Goal: Task Accomplishment & Management: Use online tool/utility

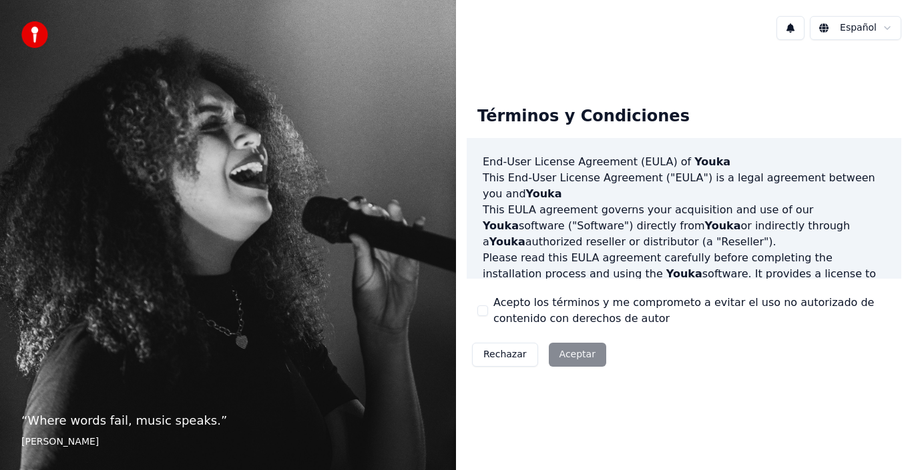
click at [574, 355] on div "Rechazar Aceptar" at bounding box center [538, 355] width 145 height 35
click at [567, 352] on div "Rechazar Aceptar" at bounding box center [538, 355] width 145 height 35
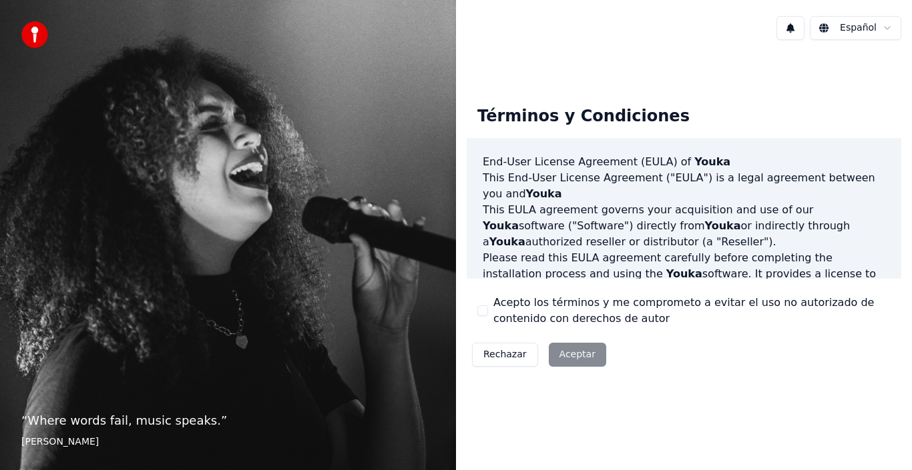
click at [567, 352] on div "Rechazar Aceptar" at bounding box center [538, 355] width 145 height 35
click at [615, 73] on div "Términos y Condiciones End-User License Agreement ([PERSON_NAME]) of Youka This…" at bounding box center [684, 234] width 456 height 366
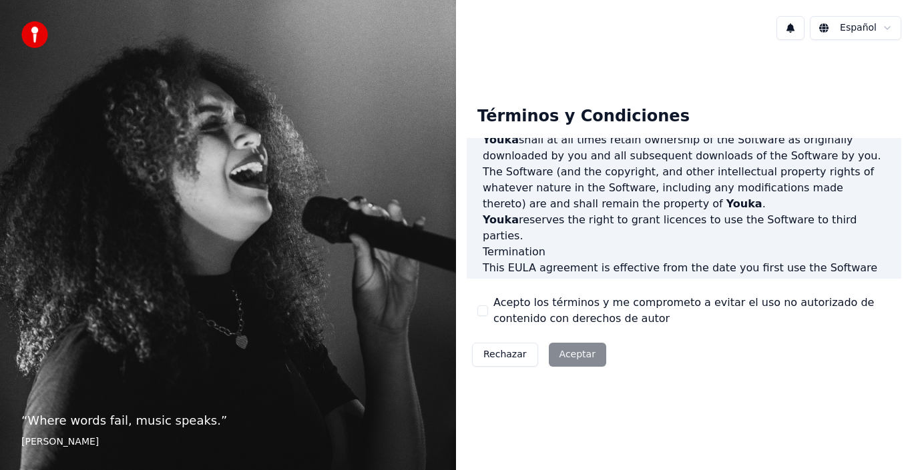
scroll to position [793, 0]
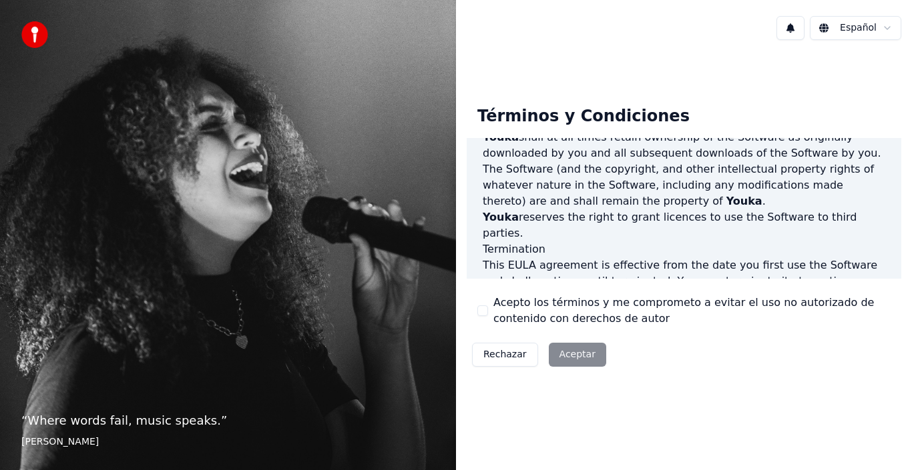
click at [567, 352] on div "Rechazar Aceptar" at bounding box center [538, 355] width 145 height 35
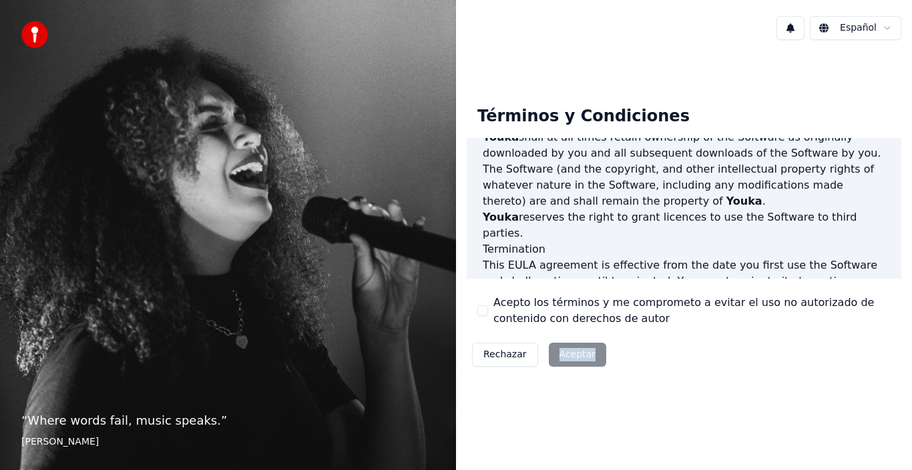
click at [567, 352] on div "Rechazar Aceptar" at bounding box center [538, 355] width 145 height 35
click at [566, 354] on div "Rechazar Aceptar" at bounding box center [538, 355] width 145 height 35
click at [563, 351] on div "Rechazar Aceptar" at bounding box center [538, 355] width 145 height 35
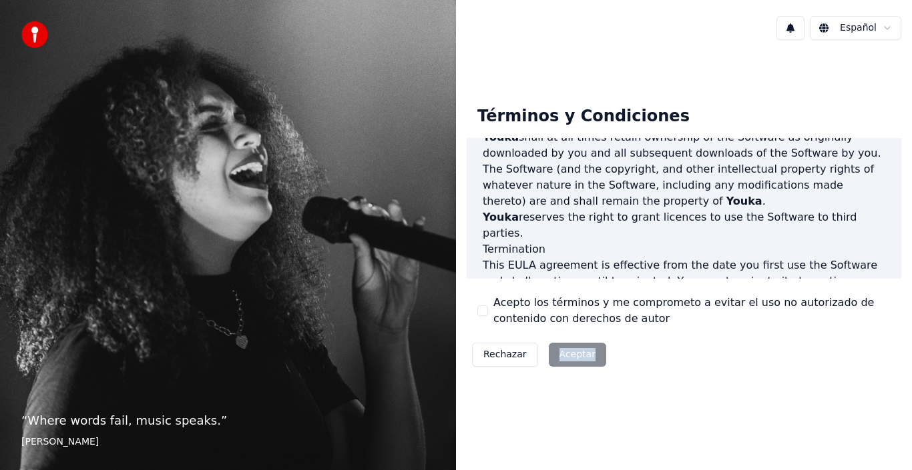
click at [563, 351] on div "Rechazar Aceptar" at bounding box center [538, 355] width 145 height 35
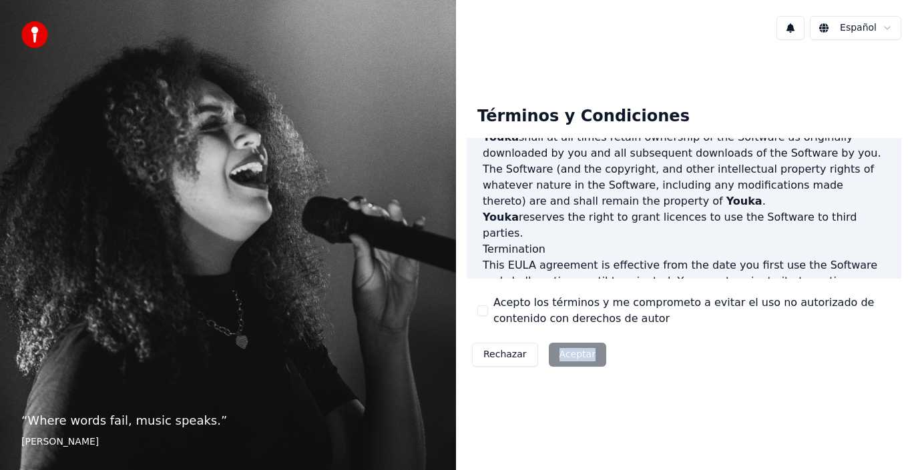
click at [563, 351] on div "Rechazar Aceptar" at bounding box center [538, 355] width 145 height 35
click at [562, 350] on div "Rechazar Aceptar" at bounding box center [538, 355] width 145 height 35
click at [561, 349] on div "Rechazar Aceptar" at bounding box center [538, 355] width 145 height 35
click at [560, 347] on div "Rechazar Aceptar" at bounding box center [538, 355] width 145 height 35
click at [559, 347] on div "Rechazar Aceptar" at bounding box center [538, 355] width 145 height 35
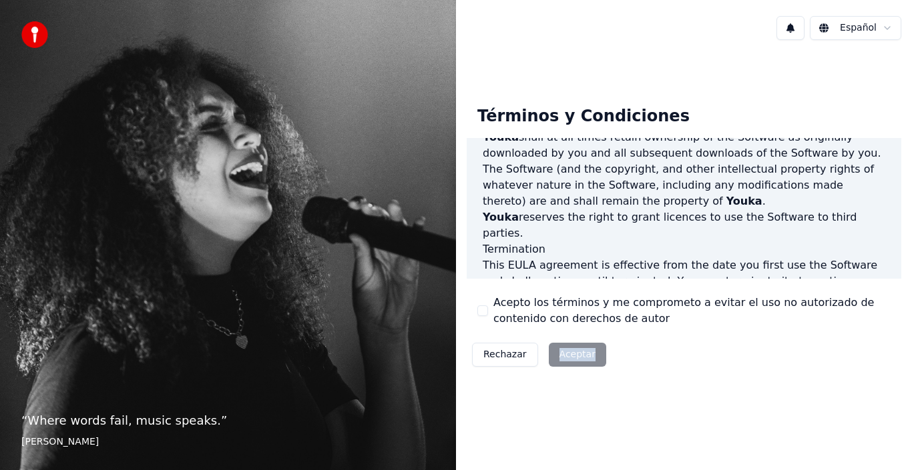
click at [559, 349] on div "Rechazar Aceptar" at bounding box center [538, 355] width 145 height 35
click at [559, 350] on div "Rechazar Aceptar" at bounding box center [538, 355] width 145 height 35
click at [559, 352] on div "Rechazar Aceptar" at bounding box center [538, 355] width 145 height 35
click at [565, 426] on div "Español Términos y Condiciones End-User License Agreement (EULA) of Youka This …" at bounding box center [684, 235] width 456 height 470
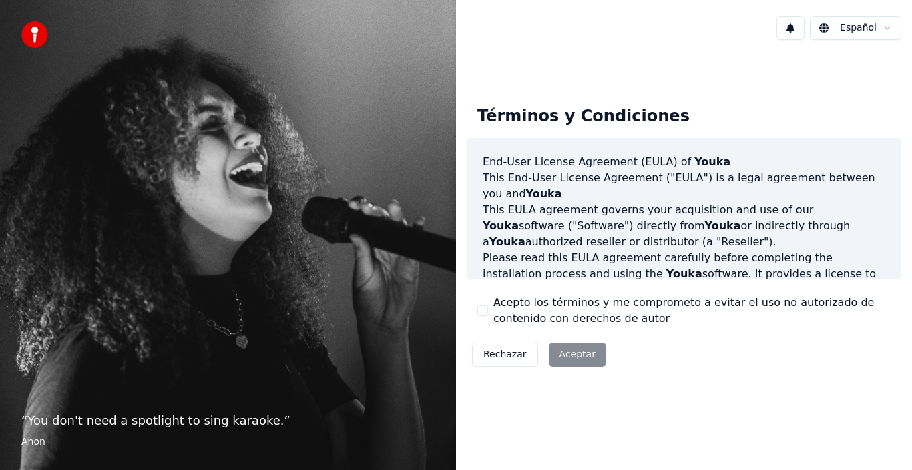
click at [889, 25] on html "“ You don't need a spotlight to sing karaoke. ” Anon Español Términos y Condici…" at bounding box center [456, 235] width 912 height 470
click at [886, 28] on html "“ You don't need a spotlight to sing karaoke. ” Anon Español Términos y Condici…" at bounding box center [456, 235] width 912 height 470
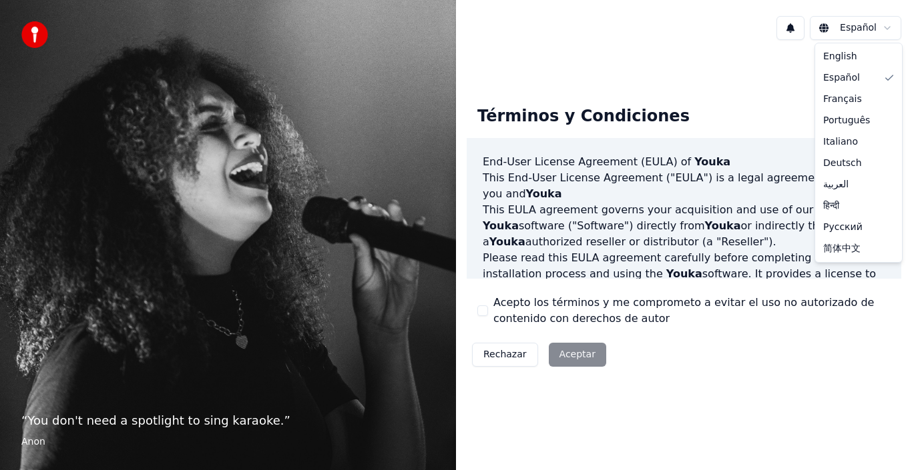
click at [886, 28] on html "“ You don't need a spotlight to sing karaoke. ” Anon Español Términos y Condici…" at bounding box center [456, 235] width 912 height 470
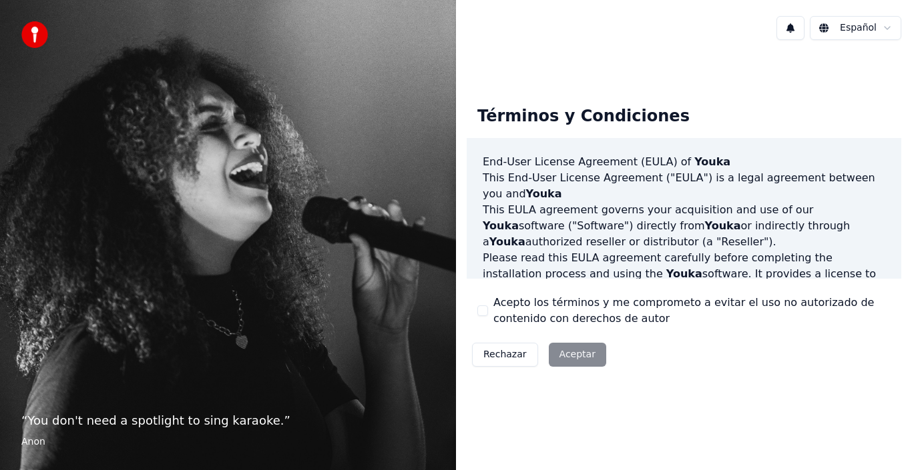
click at [769, 75] on div "Términos y Condiciones End-User License Agreement ([PERSON_NAME]) of Youka This…" at bounding box center [684, 234] width 456 height 366
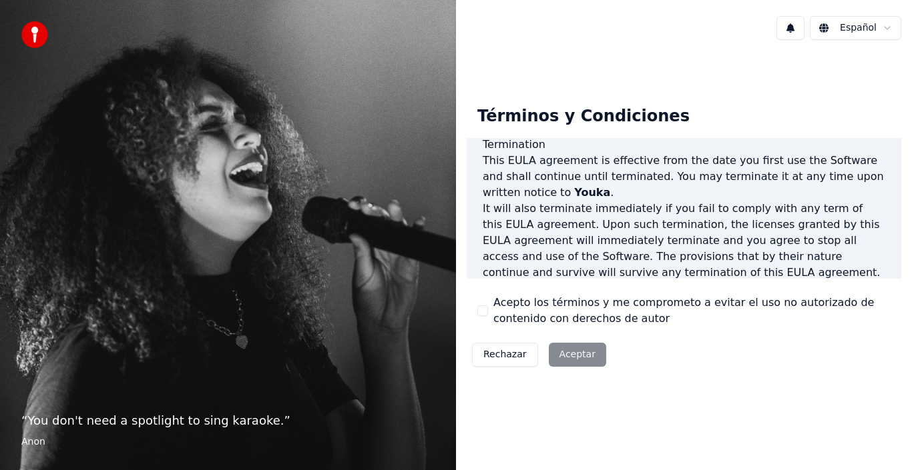
scroll to position [916, 0]
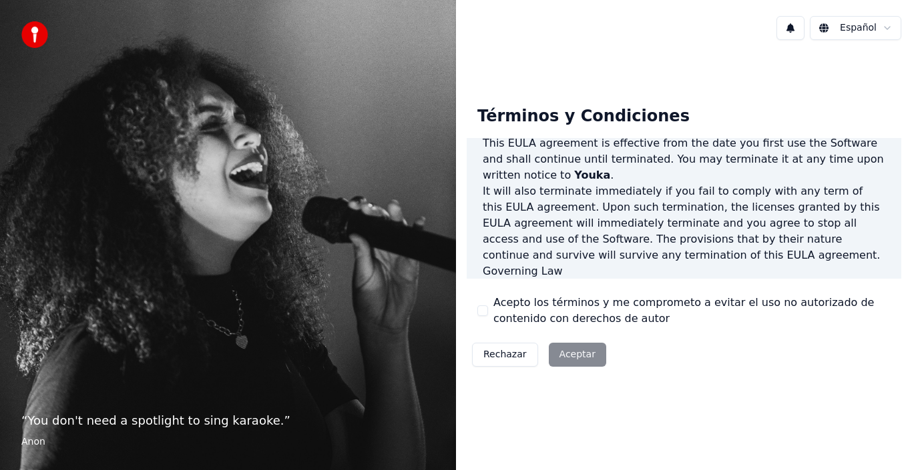
click at [571, 354] on div "Rechazar Aceptar" at bounding box center [538, 355] width 145 height 35
click at [571, 348] on div "Rechazar Aceptar" at bounding box center [538, 355] width 145 height 35
click at [797, 32] on button at bounding box center [790, 28] width 28 height 24
click at [566, 35] on div "Español" at bounding box center [684, 27] width 456 height 45
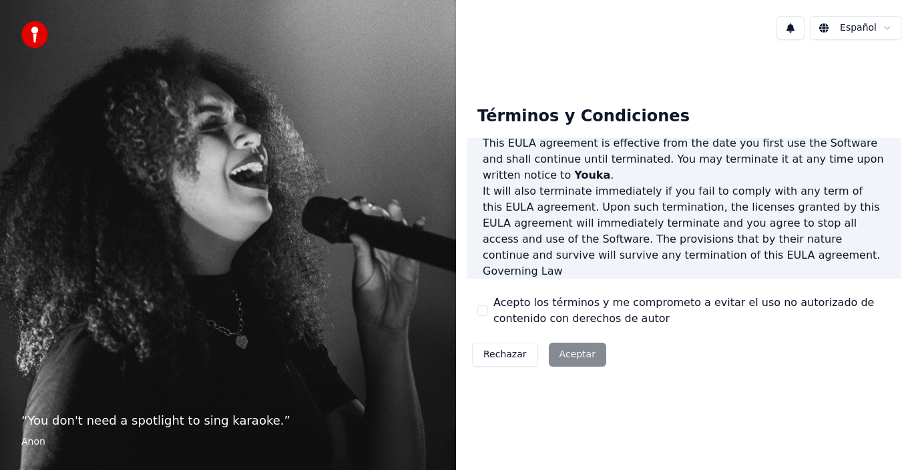
click at [208, 220] on div "“ You don't need a spotlight to sing karaoke. ” [PERSON_NAME]" at bounding box center [228, 235] width 456 height 470
click at [31, 33] on img at bounding box center [34, 34] width 27 height 27
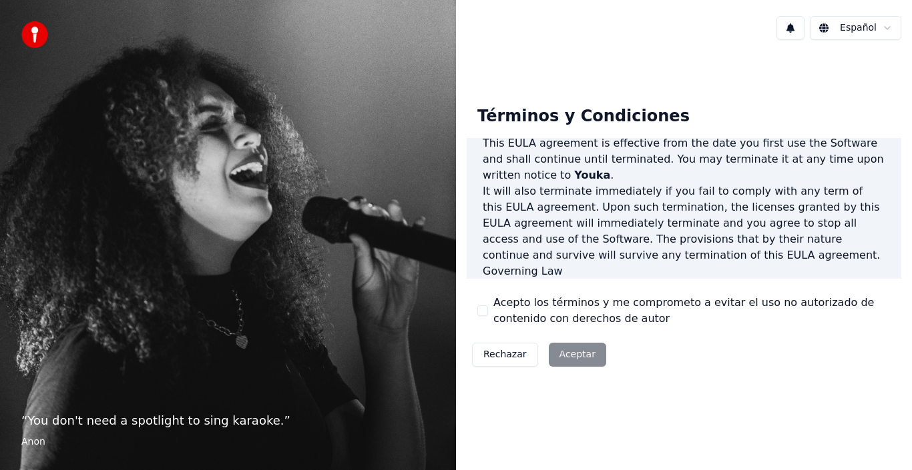
click at [31, 33] on img at bounding box center [34, 34] width 27 height 27
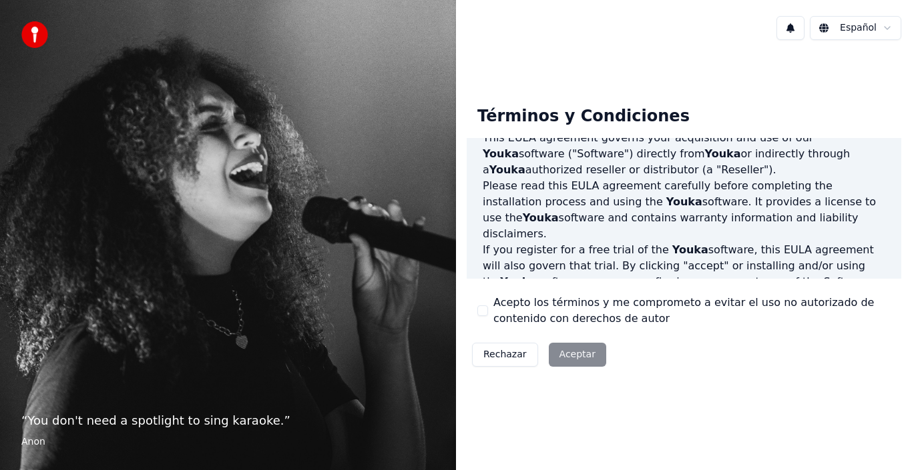
scroll to position [0, 0]
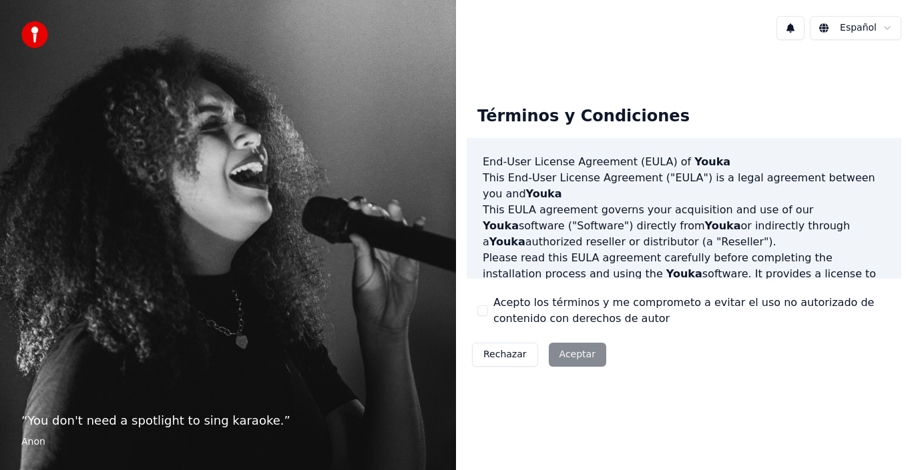
click at [558, 354] on div "Rechazar Aceptar" at bounding box center [538, 355] width 145 height 35
click at [558, 355] on div "Rechazar Aceptar" at bounding box center [538, 355] width 145 height 35
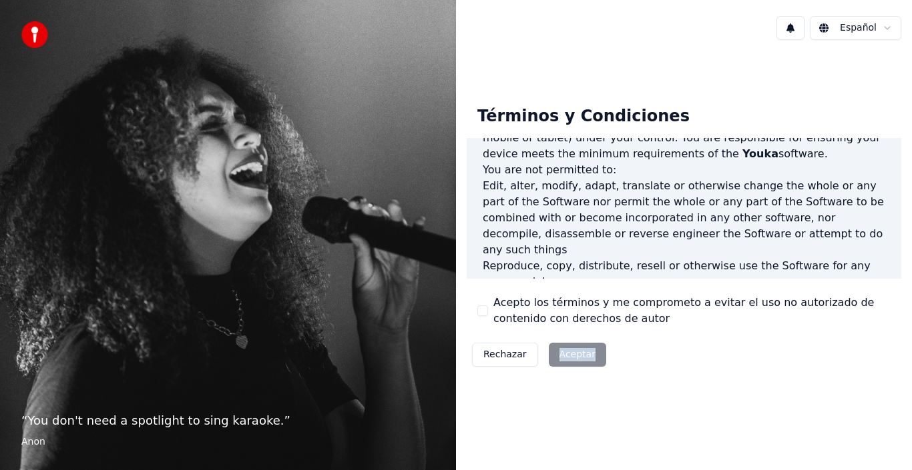
scroll to position [916, 0]
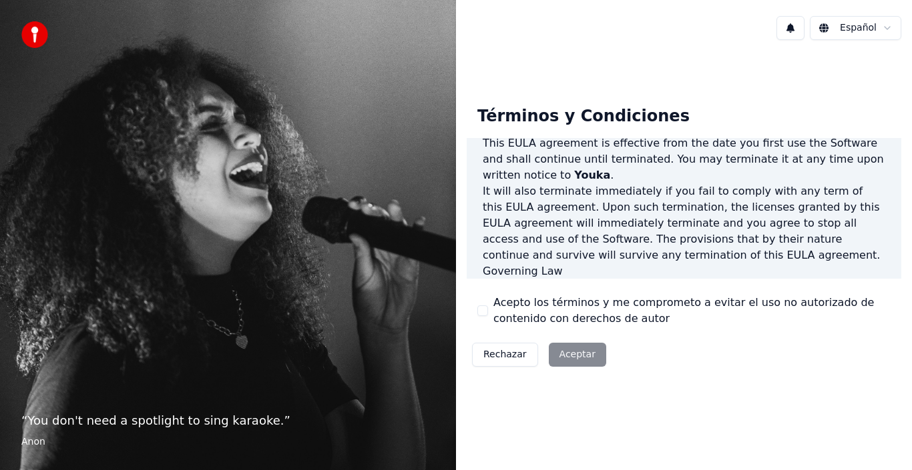
click at [516, 280] on p "This [PERSON_NAME] agreement, and any dispute arising out of or in connection w…" at bounding box center [683, 304] width 402 height 48
click at [569, 350] on div "Rechazar Aceptar" at bounding box center [538, 355] width 145 height 35
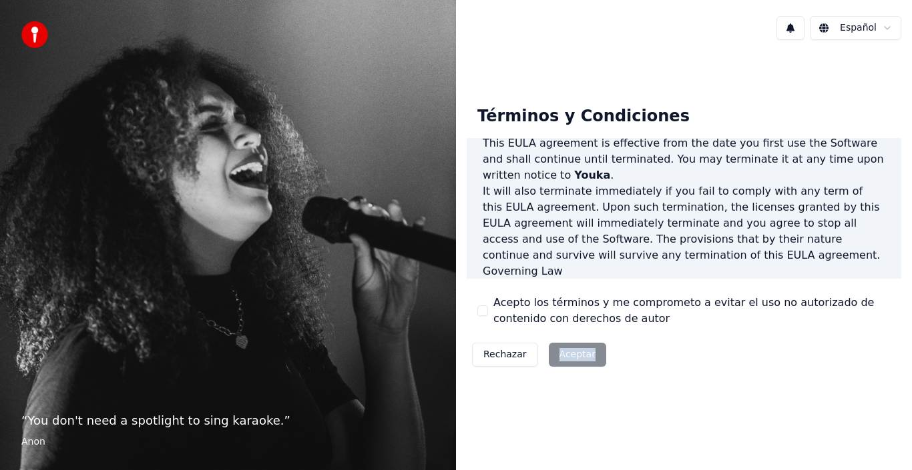
click at [569, 350] on div "Rechazar Aceptar" at bounding box center [538, 355] width 145 height 35
click at [719, 356] on div "Términos y Condiciones End-User License Agreement ([PERSON_NAME]) of Youka This…" at bounding box center [683, 233] width 434 height 277
click at [508, 356] on button "Rechazar" at bounding box center [505, 355] width 66 height 24
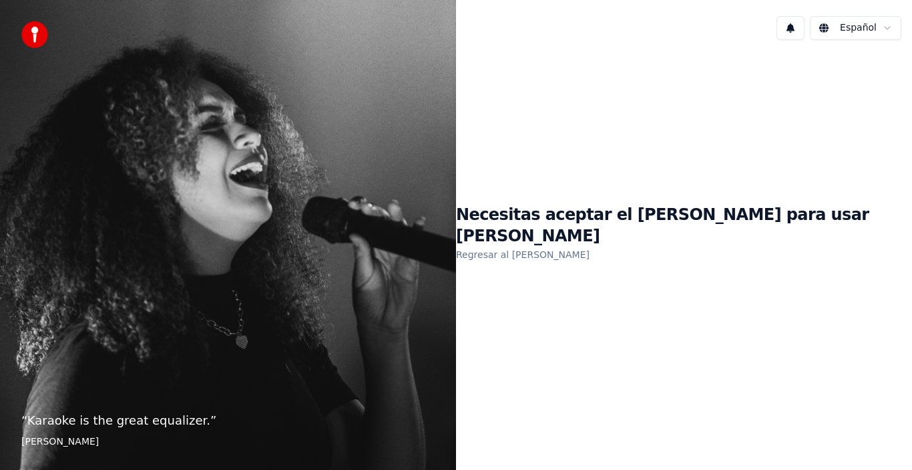
click at [581, 248] on link "Regresar al [PERSON_NAME]" at bounding box center [522, 254] width 133 height 21
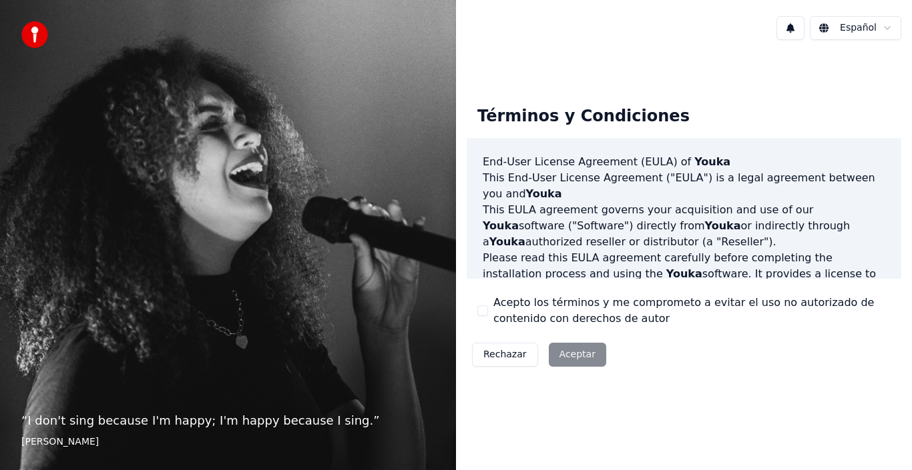
click at [574, 354] on div "Rechazar Aceptar" at bounding box center [538, 355] width 145 height 35
click at [571, 350] on div "Rechazar Aceptar" at bounding box center [538, 355] width 145 height 35
click at [480, 309] on button "Acepto los términos y me comprometo a evitar el uso no autorizado de contenido …" at bounding box center [482, 311] width 11 height 11
click at [723, 386] on div "Términos y Condiciones End-User License Agreement ([PERSON_NAME]) of Youka This…" at bounding box center [684, 234] width 456 height 366
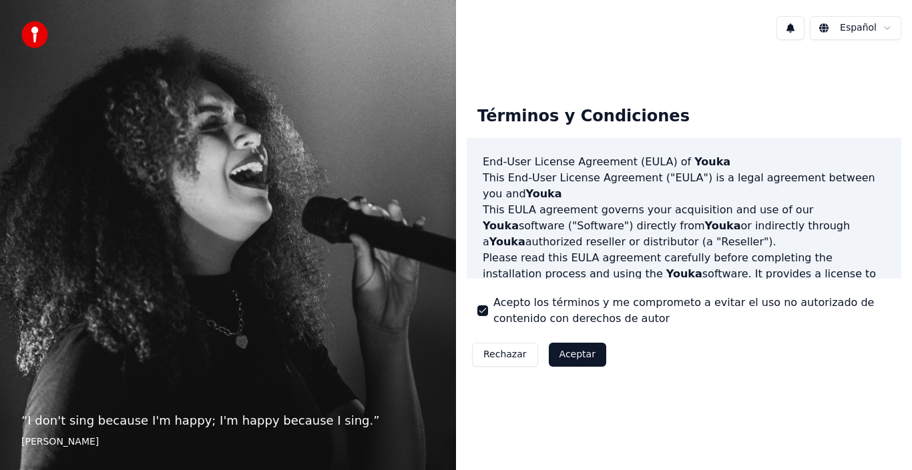
click at [567, 351] on button "Aceptar" at bounding box center [577, 355] width 57 height 24
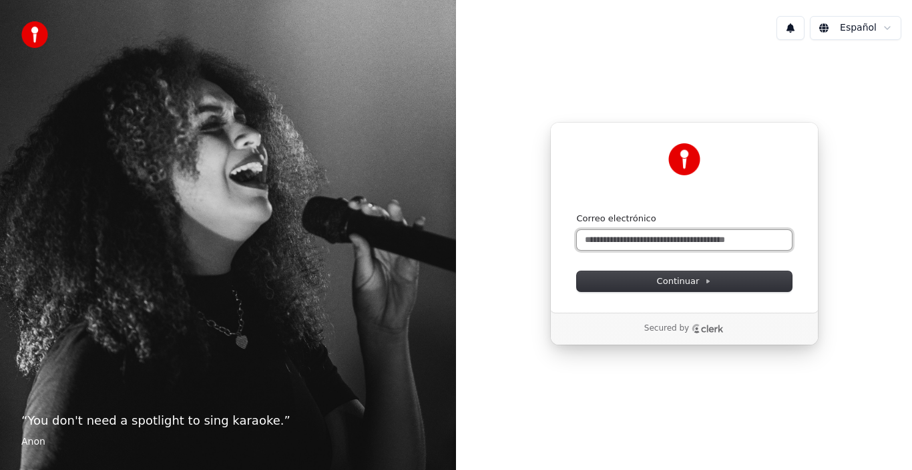
click at [597, 242] on input "Correo electrónico" at bounding box center [684, 240] width 215 height 20
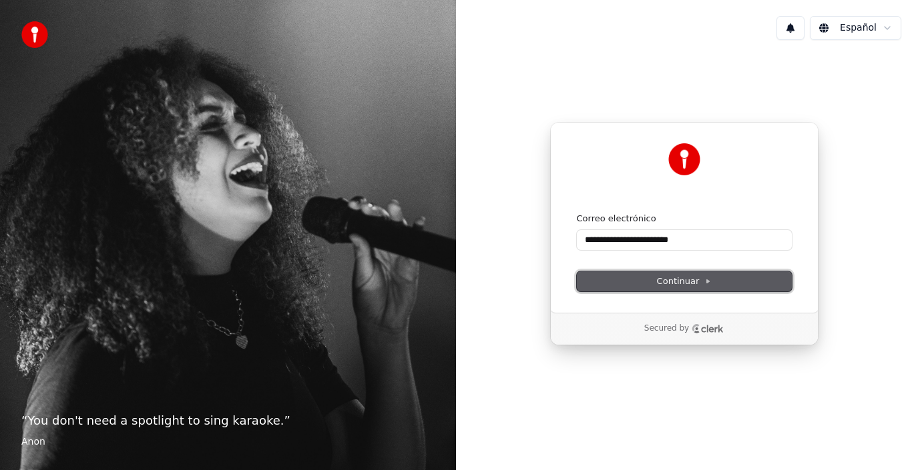
click at [677, 277] on span "Continuar" at bounding box center [684, 282] width 55 height 12
type input "**********"
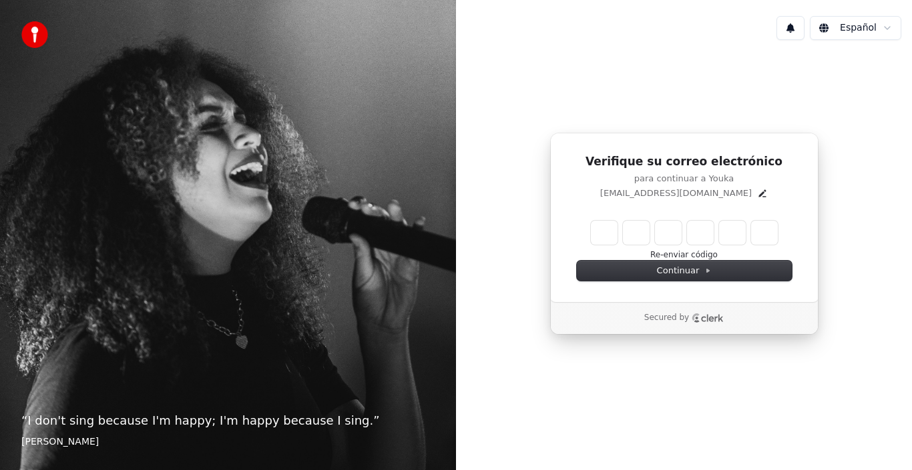
click at [692, 320] on icon "Clerk logo" at bounding box center [707, 318] width 32 height 9
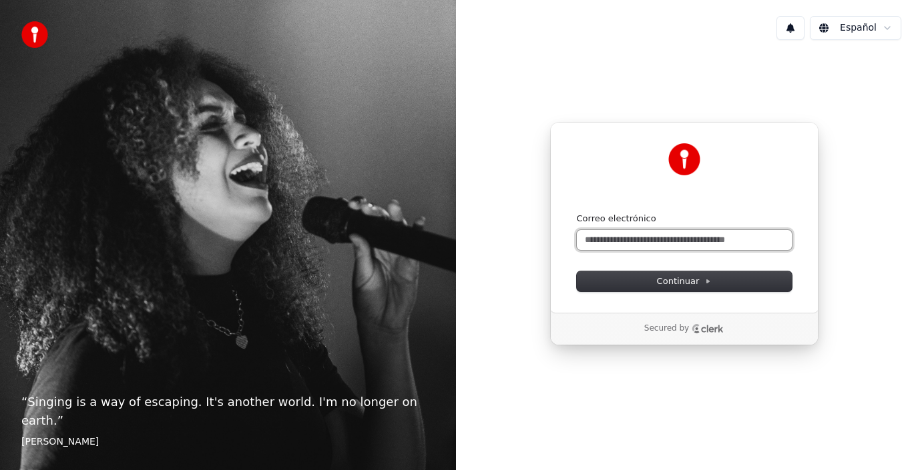
click at [593, 244] on input "Correo electrónico" at bounding box center [684, 240] width 215 height 20
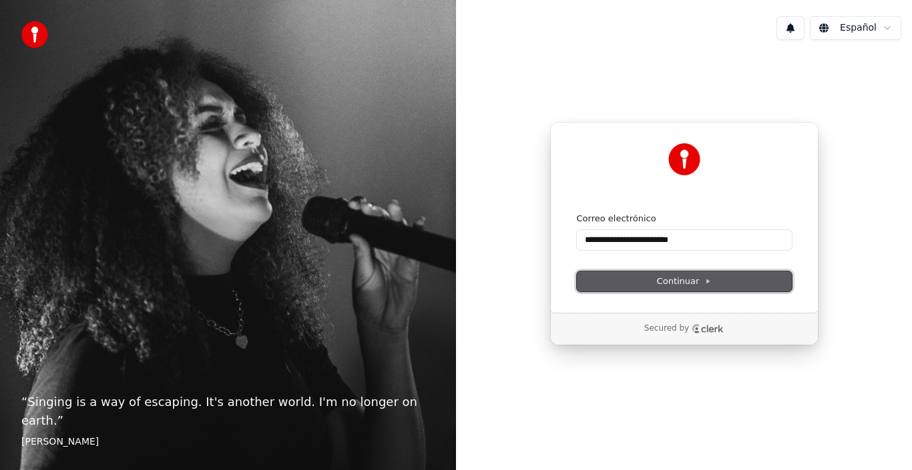
click at [675, 276] on span "Continuar" at bounding box center [684, 282] width 55 height 12
type input "**********"
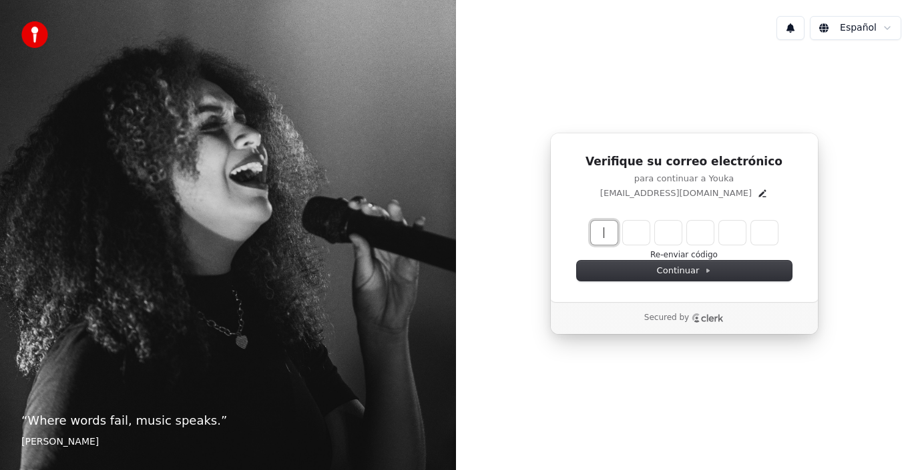
click at [599, 232] on input "Enter verification code" at bounding box center [698, 233] width 214 height 24
type input "******"
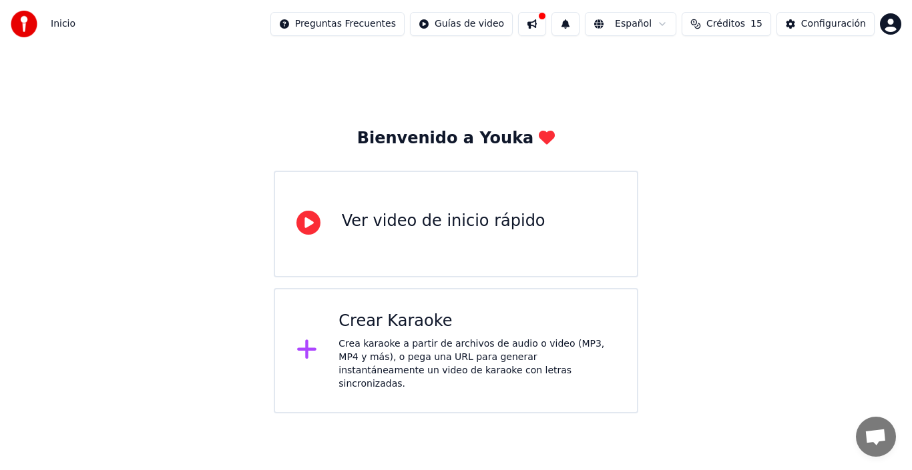
click at [399, 340] on div "Crea karaoke a partir de archivos de audio o video (MP3, MP4 y más), o pega una…" at bounding box center [476, 364] width 277 height 53
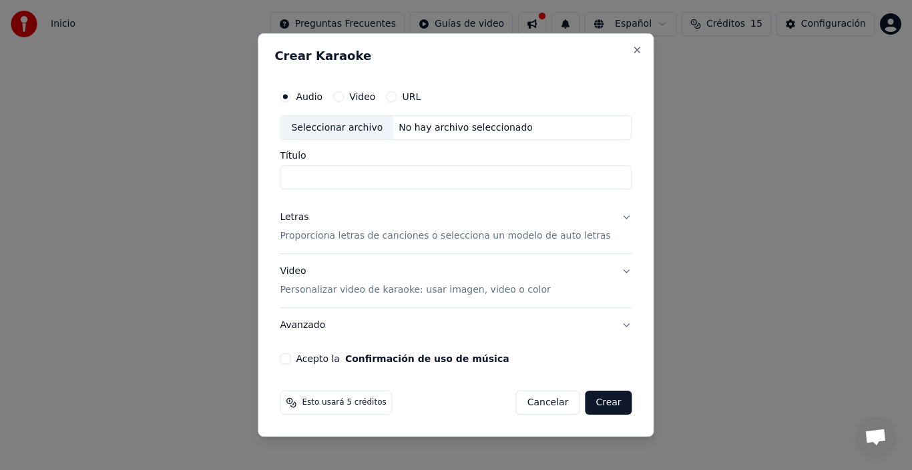
click at [350, 121] on div "Seleccionar archivo" at bounding box center [336, 128] width 113 height 24
type input "**********"
click at [618, 220] on button "Letras Proporciona letras de canciones o selecciona un modelo de auto letras" at bounding box center [456, 227] width 352 height 53
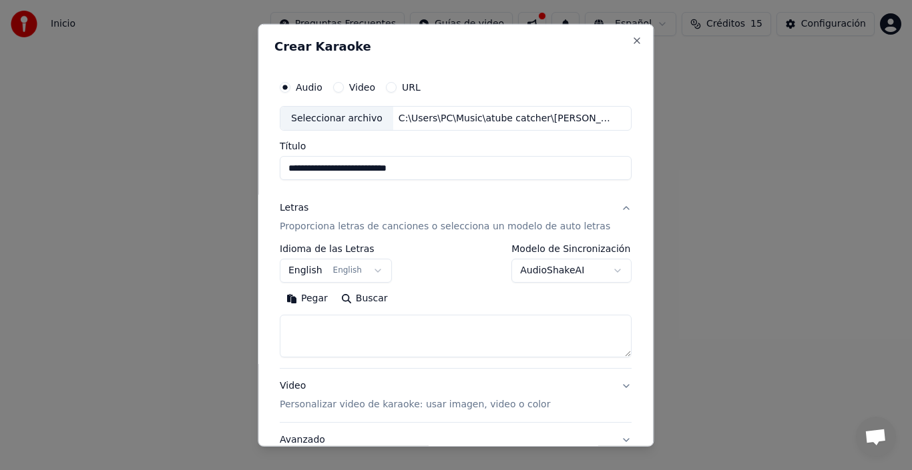
click at [384, 227] on p "Proporciona letras de canciones o selecciona un modelo de auto letras" at bounding box center [445, 226] width 330 height 13
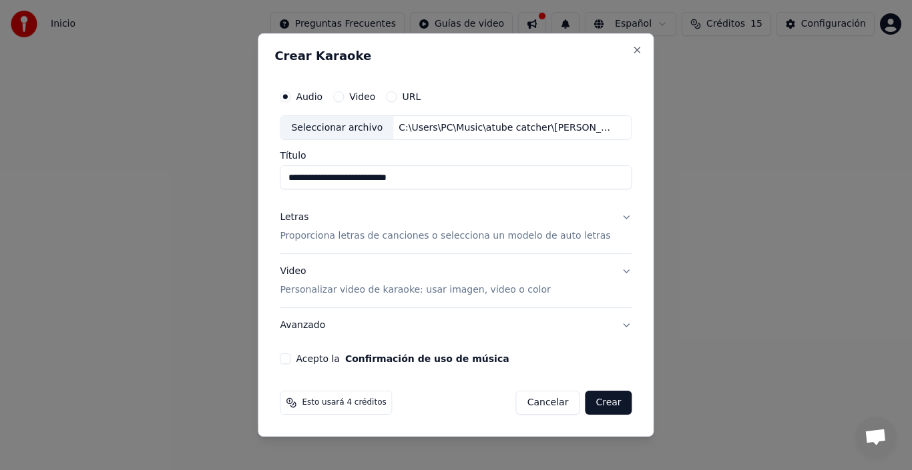
click at [290, 357] on button "Acepto la Confirmación de uso de música" at bounding box center [285, 359] width 11 height 11
click at [598, 399] on button "Crear" at bounding box center [608, 403] width 47 height 24
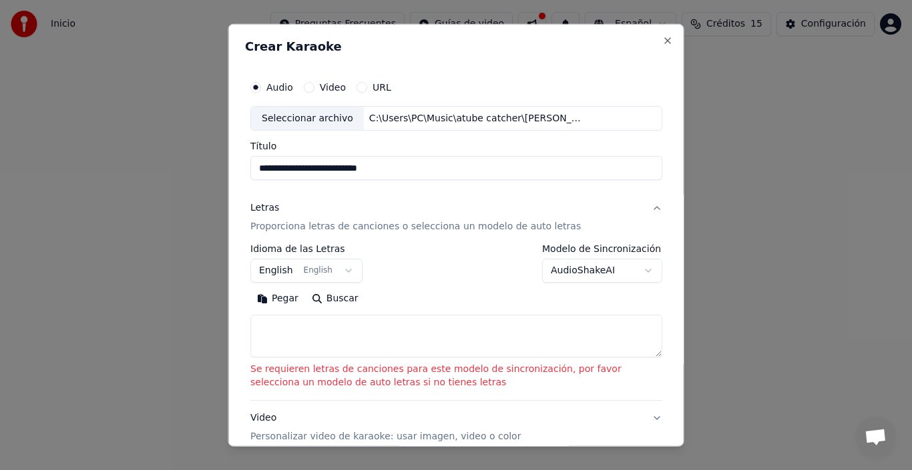
click at [646, 209] on button "Letras Proporciona letras de canciones o selecciona un modelo de auto letras" at bounding box center [456, 217] width 412 height 53
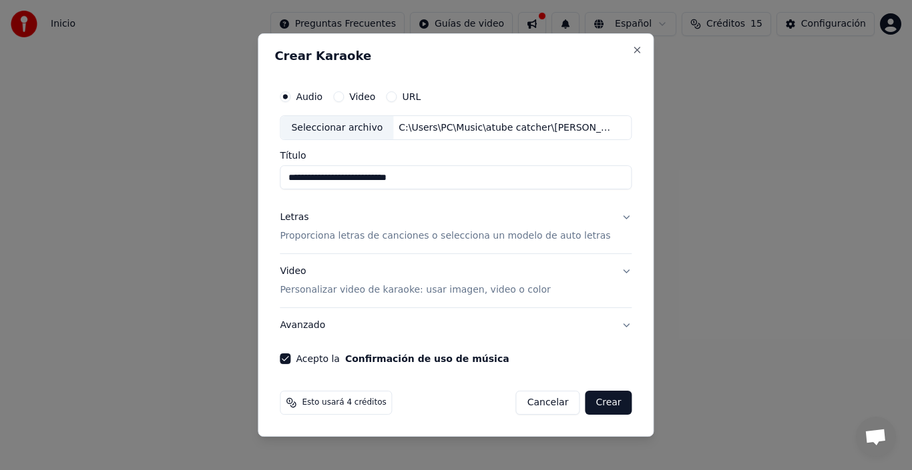
click at [616, 218] on button "Letras Proporciona letras de canciones o selecciona un modelo de auto letras" at bounding box center [456, 227] width 352 height 53
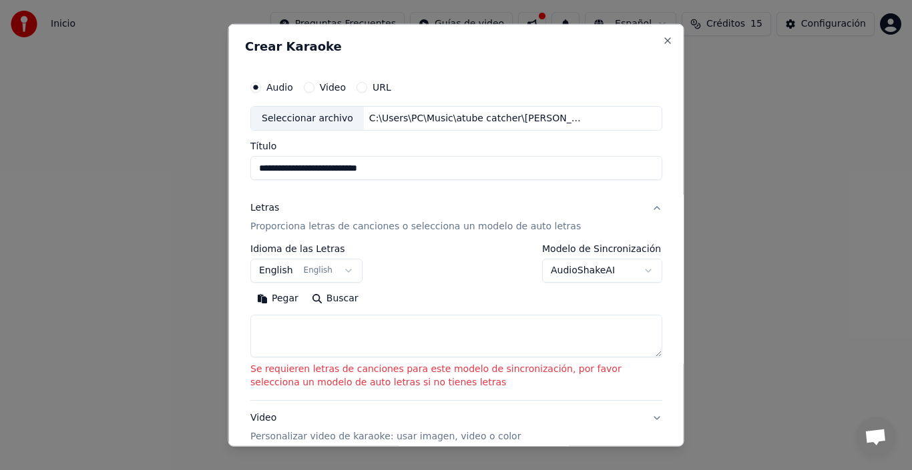
click at [341, 270] on button "English English" at bounding box center [306, 271] width 112 height 24
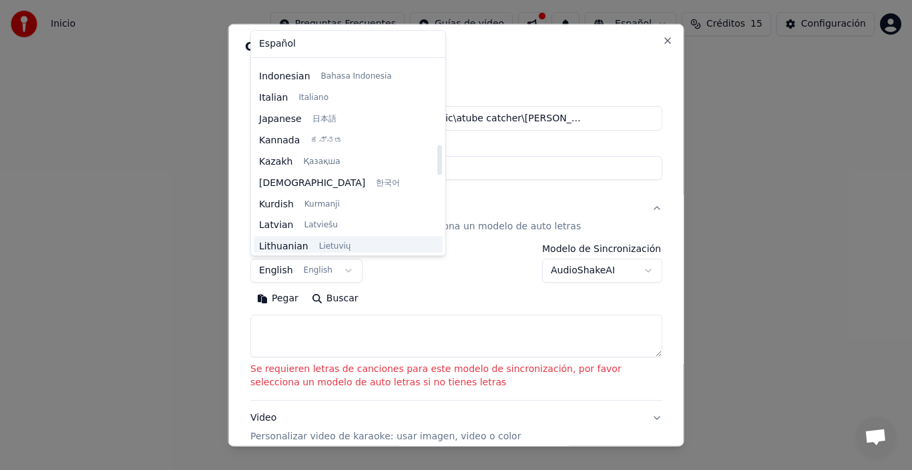
scroll to position [534, 0]
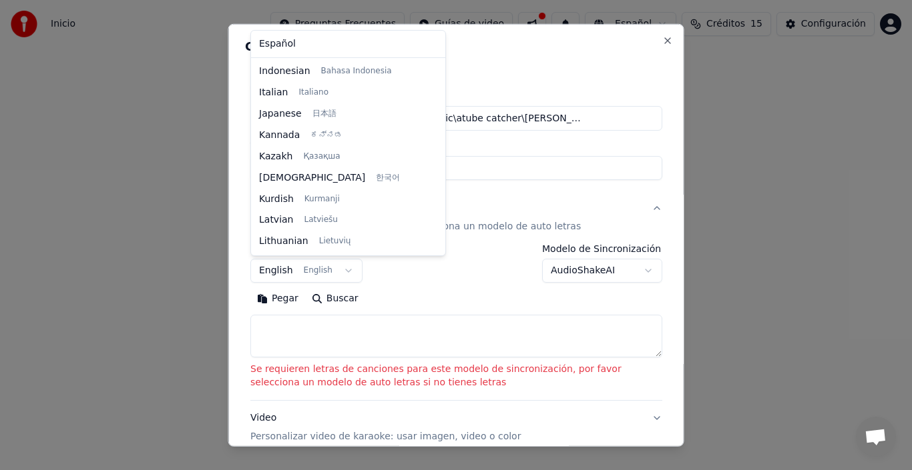
click at [444, 296] on div at bounding box center [456, 235] width 912 height 470
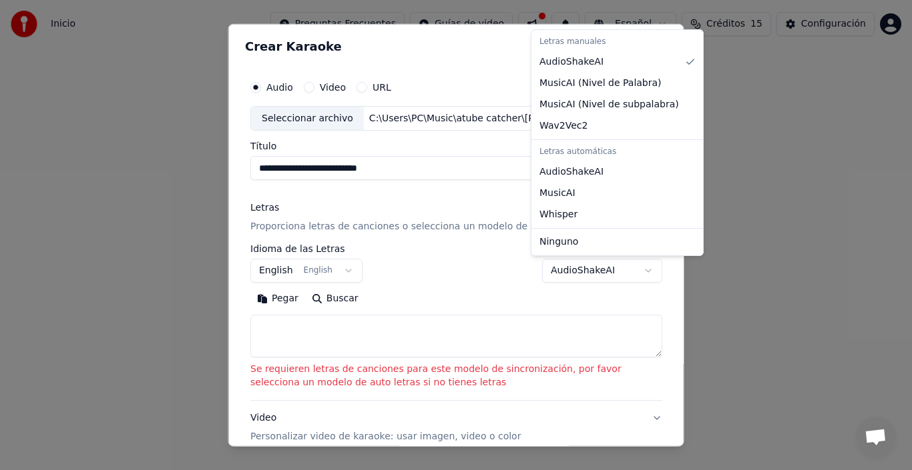
click at [638, 272] on body "**********" at bounding box center [456, 207] width 912 height 414
select select "**********"
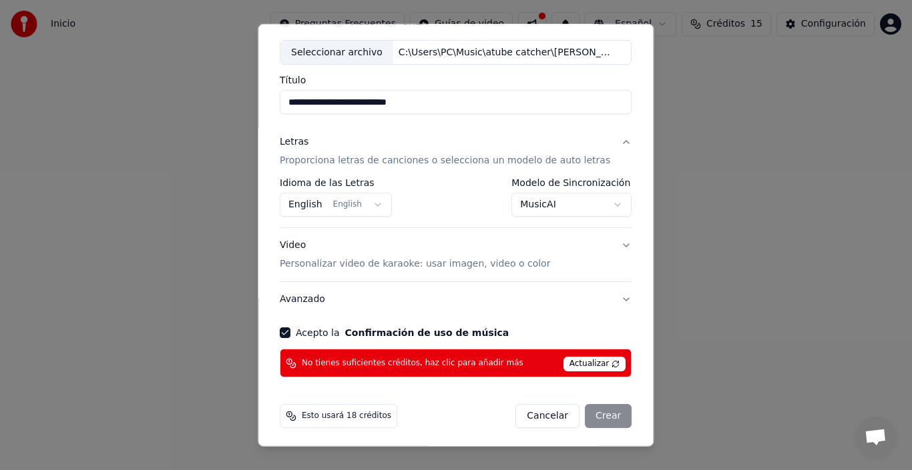
scroll to position [69, 0]
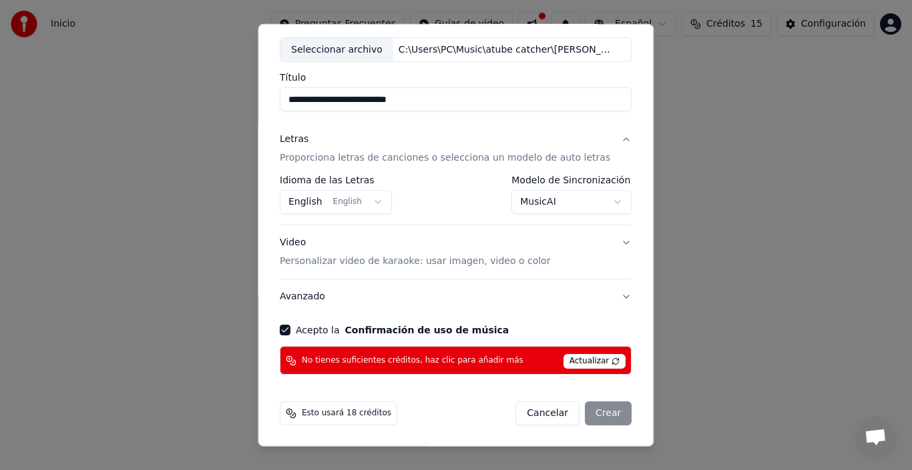
click at [573, 354] on span "Actualizar" at bounding box center [594, 361] width 63 height 15
click at [290, 330] on button "Acepto la Confirmación de uso de música" at bounding box center [285, 330] width 11 height 11
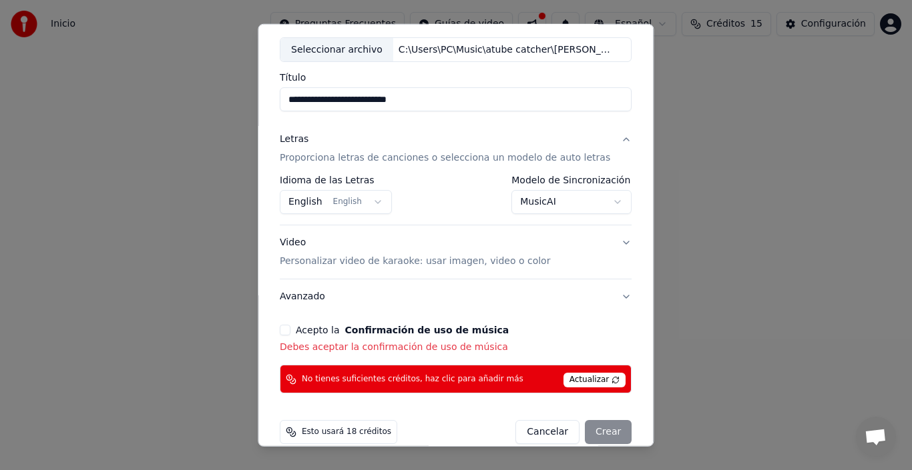
click at [290, 330] on button "Acepto la Confirmación de uso de música" at bounding box center [285, 330] width 11 height 11
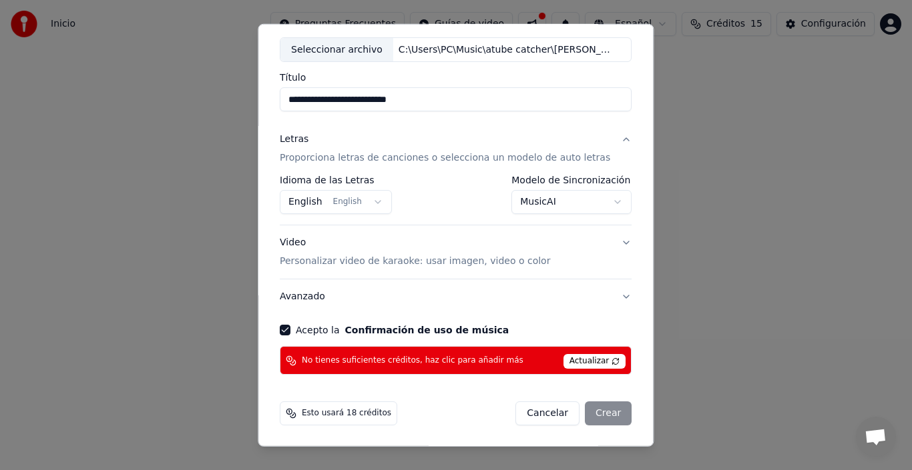
click at [594, 413] on div "Cancelar Crear" at bounding box center [574, 414] width 116 height 24
click at [456, 392] on form "**********" at bounding box center [455, 215] width 362 height 432
click at [572, 355] on span "Actualizar" at bounding box center [594, 361] width 63 height 15
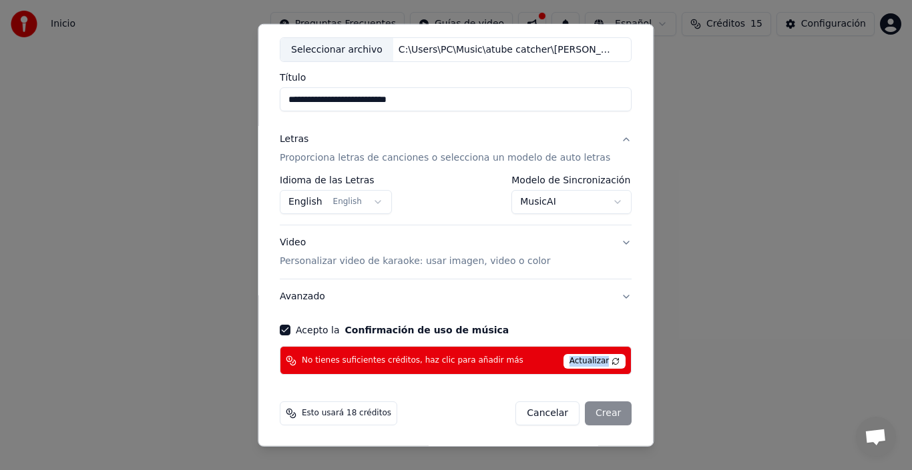
click at [572, 355] on span "Actualizar" at bounding box center [594, 361] width 63 height 15
click at [520, 409] on button "Cancelar" at bounding box center [548, 414] width 64 height 24
